Goal: Find specific page/section: Find specific page/section

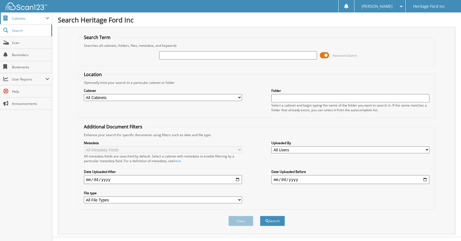
click at [31, 18] on span "Cabinets" at bounding box center [29, 18] width 34 height 5
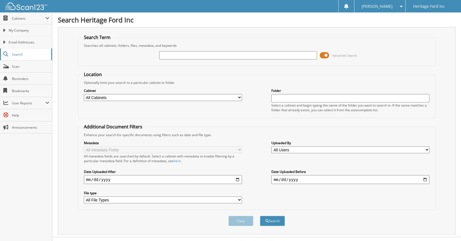
click at [16, 56] on span "Search" at bounding box center [30, 54] width 37 height 5
click at [203, 54] on input "text" at bounding box center [238, 55] width 158 height 8
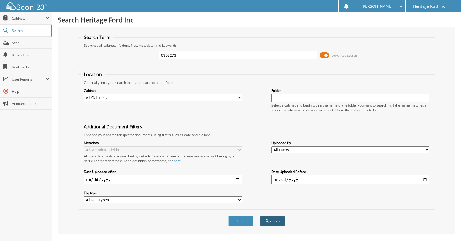
type input "6353273"
click at [274, 224] on button "Search" at bounding box center [272, 221] width 25 height 10
click at [199, 55] on input "6353273" at bounding box center [238, 55] width 158 height 8
type input "6353273"
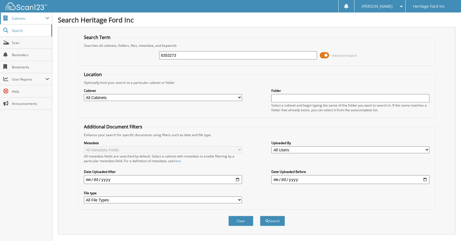
click at [15, 18] on span "Cabinets" at bounding box center [29, 18] width 34 height 5
click at [24, 16] on span "Cabinets" at bounding box center [29, 18] width 34 height 5
click at [19, 17] on span "Cabinets" at bounding box center [29, 18] width 34 height 5
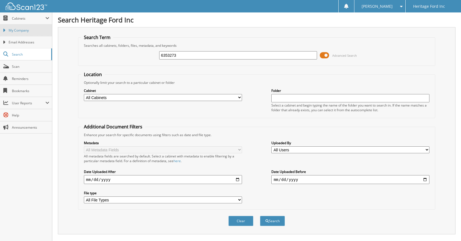
click at [22, 31] on span "My Company" at bounding box center [29, 30] width 41 height 5
